Goal: Transaction & Acquisition: Purchase product/service

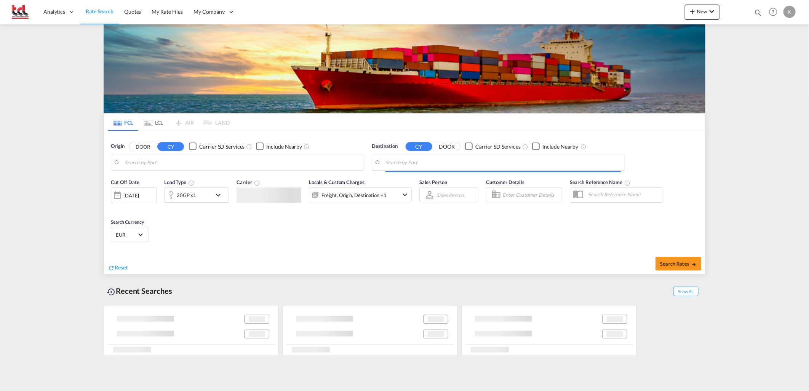
type input "[GEOGRAPHIC_DATA], BEANR"
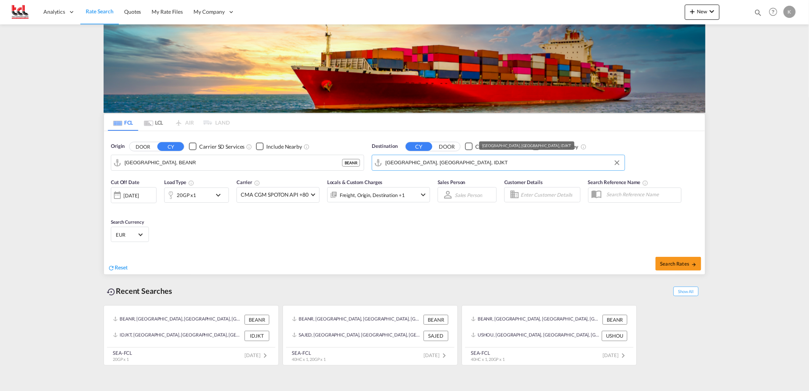
click at [439, 166] on input "[GEOGRAPHIC_DATA], [GEOGRAPHIC_DATA], IDJKT" at bounding box center [502, 162] width 235 height 11
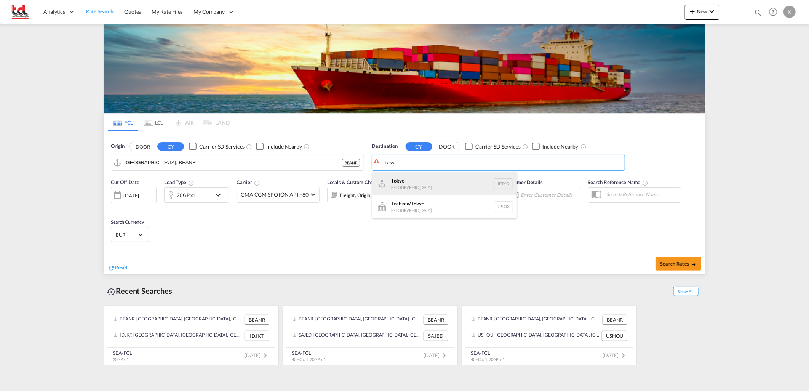
click at [429, 180] on div "Toky o [GEOGRAPHIC_DATA] JPTYO" at bounding box center [444, 183] width 145 height 23
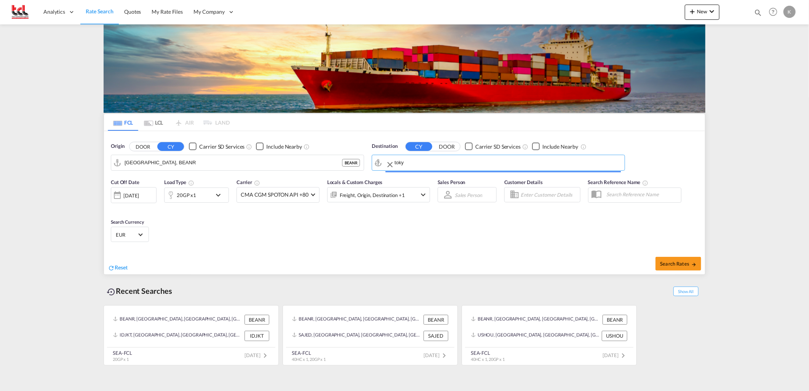
type input "[GEOGRAPHIC_DATA], JPTYO"
click at [215, 194] on md-icon "icon-chevron-down" at bounding box center [220, 194] width 13 height 9
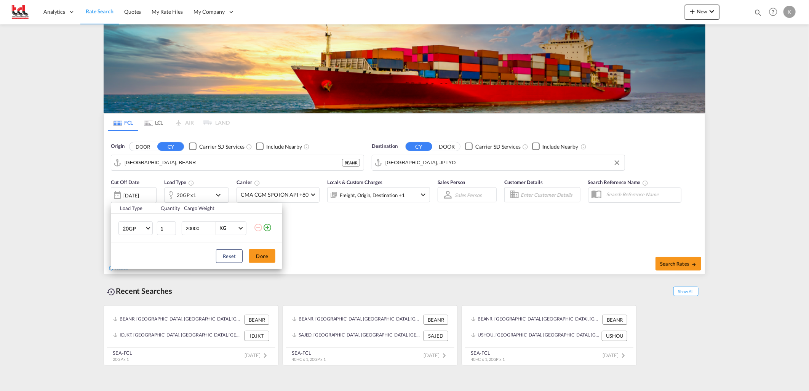
click at [267, 229] on md-icon "icon-plus-circle-outline" at bounding box center [267, 227] width 9 height 9
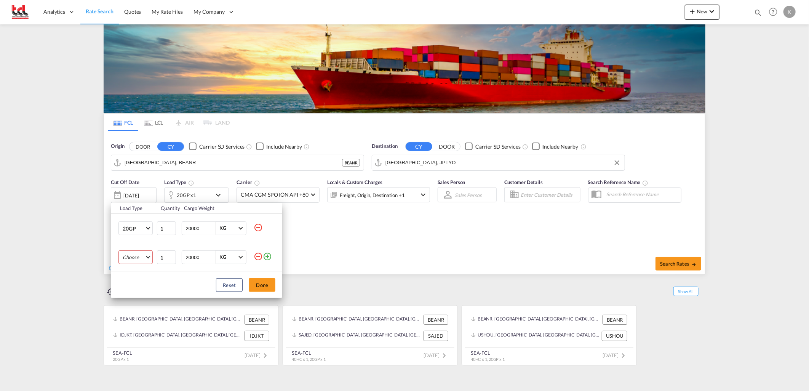
click at [147, 254] on md-select "Choose 20GP 40GP 40HC 45HC 20RE 40RE 40HR 20OT 40OT 20FR 40FR 40NR 20NR 45S 20T…" at bounding box center [135, 257] width 34 height 14
click at [127, 293] on div "40HC" at bounding box center [129, 294] width 13 height 7
click at [269, 287] on button "Done" at bounding box center [262, 285] width 27 height 14
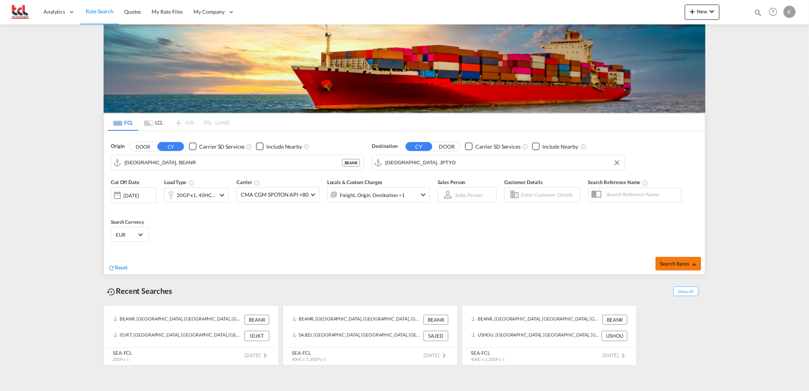
click at [686, 265] on span "Search Rates" at bounding box center [678, 264] width 37 height 6
type input "BEANR to JPTYO / [DATE]"
